Goal: Find specific page/section: Find specific page/section

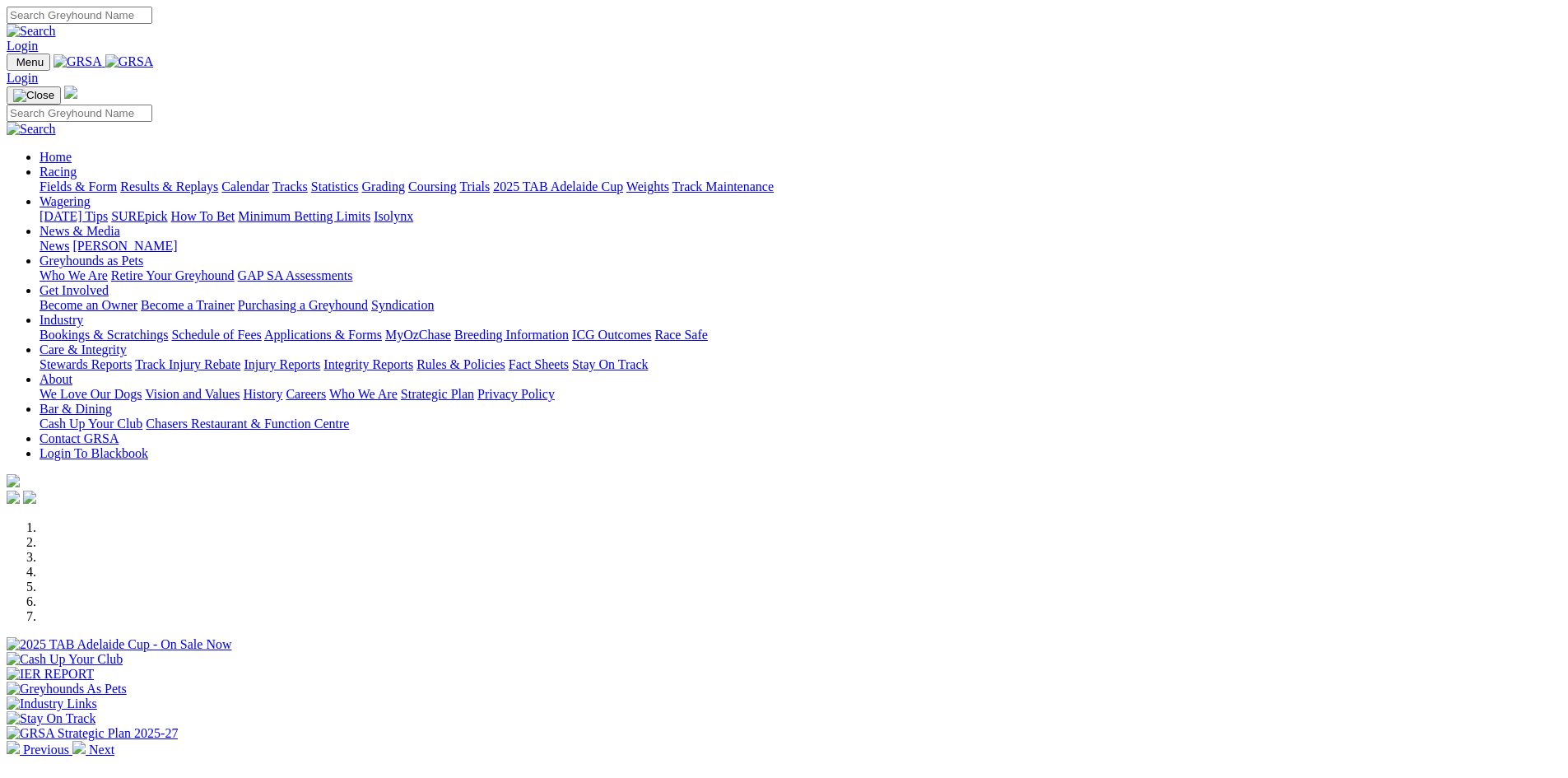
click at [131, 358] on link "Stewards Reports" at bounding box center [85, 364] width 92 height 14
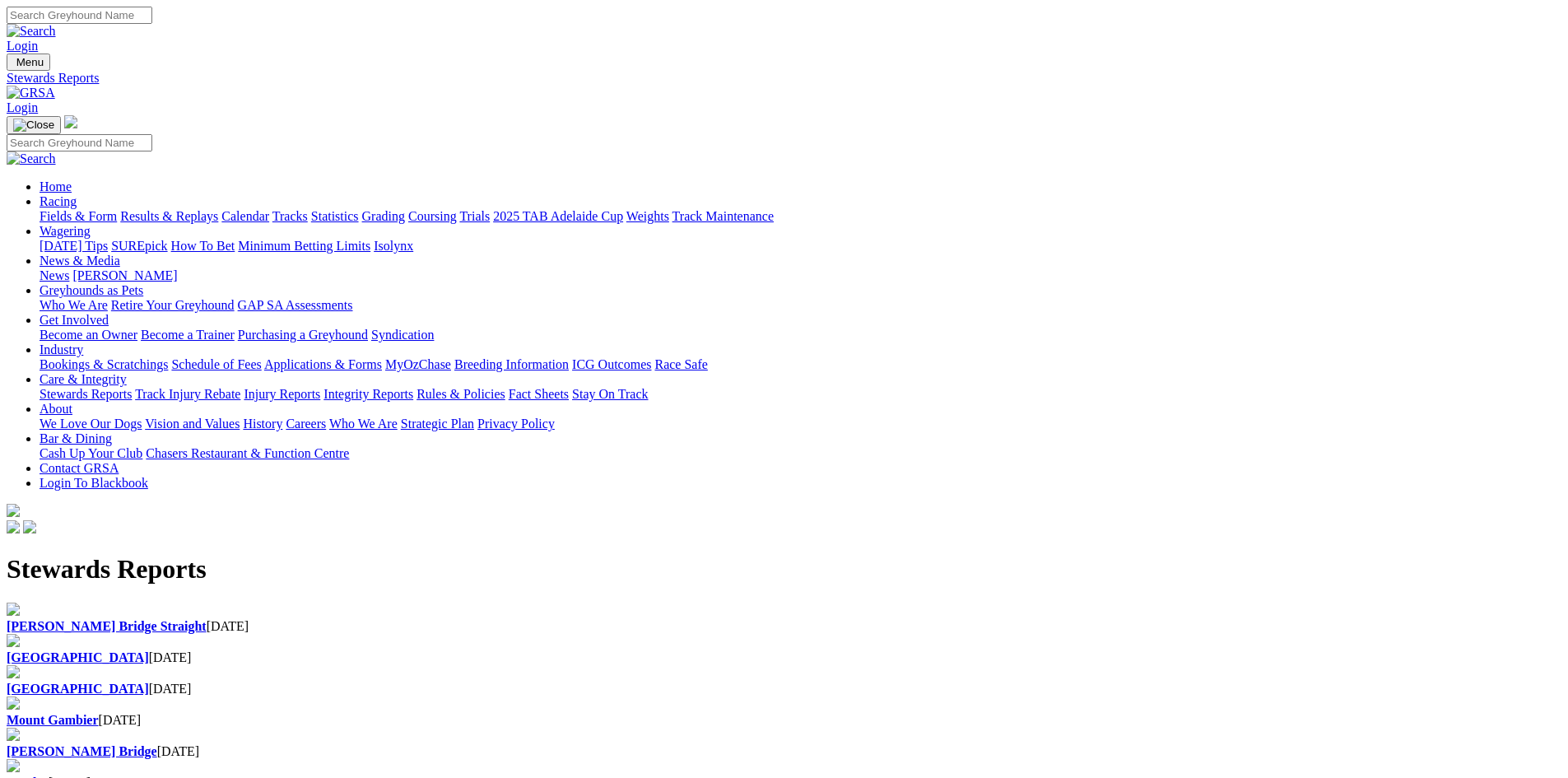
click at [519, 554] on h1 "Stewards Reports" at bounding box center [784, 569] width 1555 height 30
click at [149, 650] on b "[GEOGRAPHIC_DATA]" at bounding box center [78, 657] width 143 height 14
click at [207, 618] on b "[PERSON_NAME] Bridge Straight" at bounding box center [106, 625] width 200 height 14
drag, startPoint x: 0, startPoint y: 0, endPoint x: 344, endPoint y: 63, distance: 349.7
click at [55, 85] on img at bounding box center [31, 93] width 49 height 15
